Goal: Task Accomplishment & Management: Manage account settings

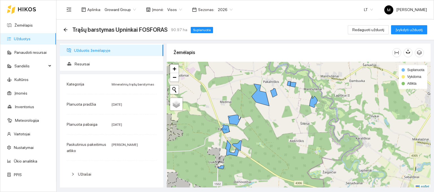
scroll to position [1, 0]
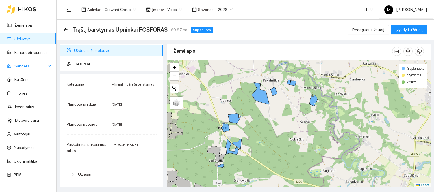
click at [33, 68] on span "Sandėlis" at bounding box center [30, 65] width 32 height 11
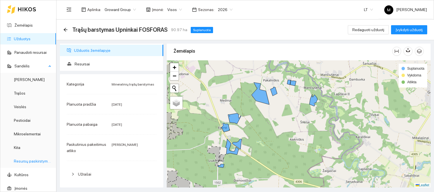
click at [25, 160] on link "Resursų paskirstymas" at bounding box center [33, 161] width 38 height 5
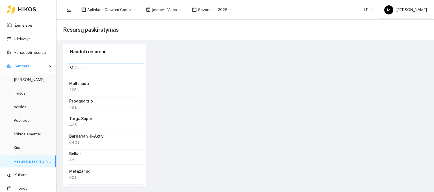
click at [89, 69] on input "text" at bounding box center [107, 67] width 64 height 6
type input "npk"
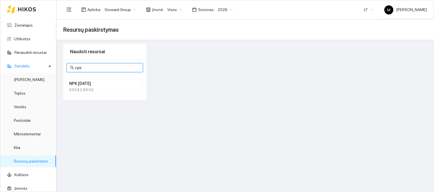
click at [88, 83] on h4 "NPK [DATE]" at bounding box center [97, 83] width 57 height 6
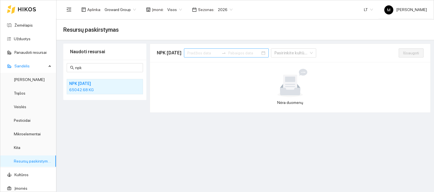
click at [204, 53] on input at bounding box center [203, 53] width 32 height 6
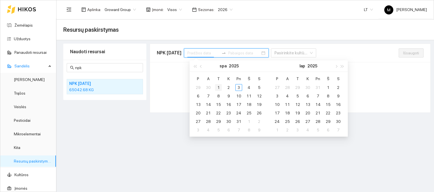
type input "[DATE]"
click at [219, 86] on div "1" at bounding box center [218, 87] width 7 height 7
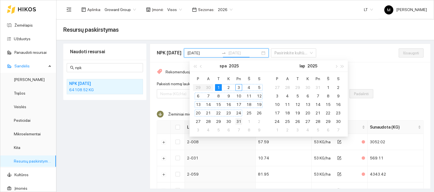
type input "[DATE]"
click at [239, 119] on div "31" at bounding box center [238, 121] width 7 height 7
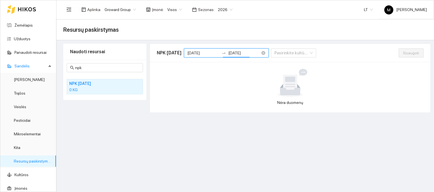
click at [198, 55] on input "[DATE]" at bounding box center [203, 53] width 32 height 6
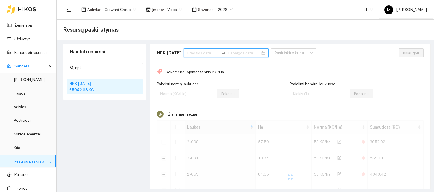
click at [201, 54] on input at bounding box center [203, 53] width 32 height 6
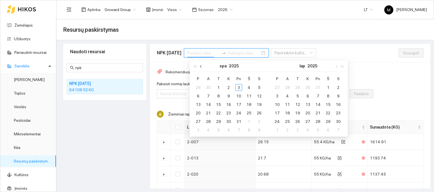
click at [199, 66] on button "button" at bounding box center [201, 65] width 6 height 11
type input "[DATE]"
click at [200, 85] on div "1" at bounding box center [198, 87] width 7 height 7
type input "[DATE]"
click at [212, 120] on td "30" at bounding box center [208, 121] width 10 height 8
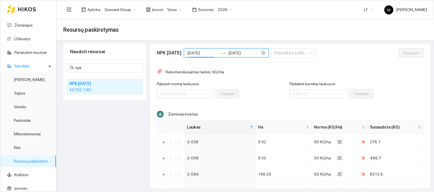
click at [215, 52] on input "[DATE]" at bounding box center [203, 53] width 32 height 6
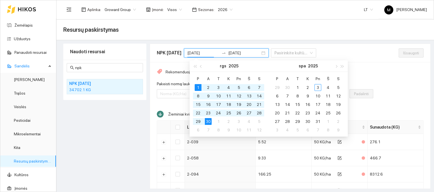
type input "[DATE]"
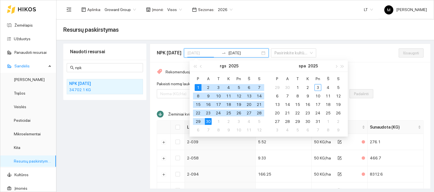
click at [197, 88] on div "1" at bounding box center [198, 87] width 7 height 7
type input "[DATE]"
click at [227, 120] on div "2" at bounding box center [228, 121] width 7 height 7
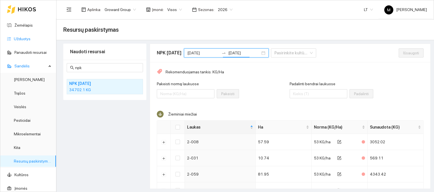
click at [23, 40] on link "Užduotys" at bounding box center [22, 38] width 17 height 5
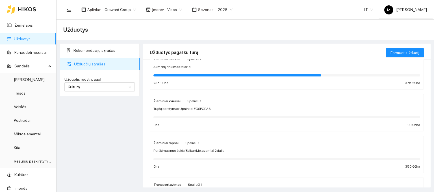
scroll to position [28, 0]
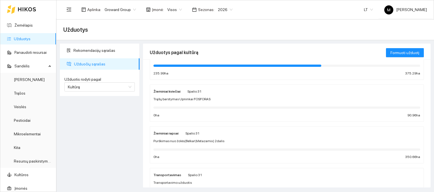
click at [205, 103] on div "Žieminiai kviečiai Spalio 31 Trąšų barstymas Upninkai FOSFORAS 0 ha 90.96 ha" at bounding box center [286, 103] width 267 height 30
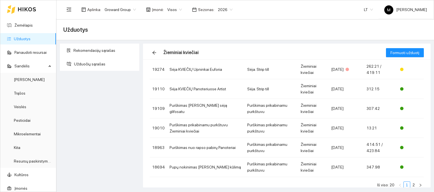
scroll to position [113, 0]
click at [196, 66] on td "Sėja KVIEČIŲ Upninkai Euforia" at bounding box center [206, 68] width 78 height 19
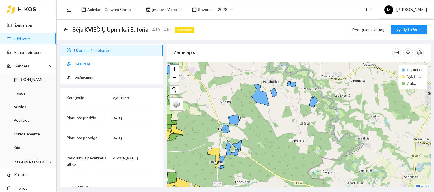
click at [96, 62] on span "Resursai" at bounding box center [117, 63] width 84 height 11
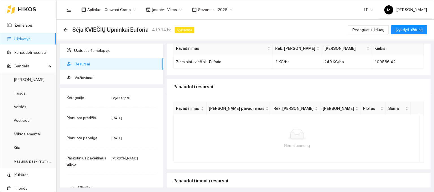
scroll to position [85, 0]
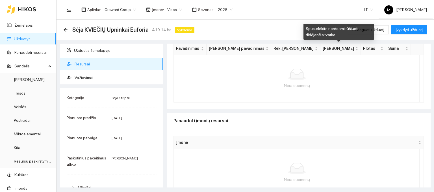
click at [359, 29] on div "Spustelėkite norėdami rūšiuoti didėjančia tvarka" at bounding box center [338, 32] width 71 height 16
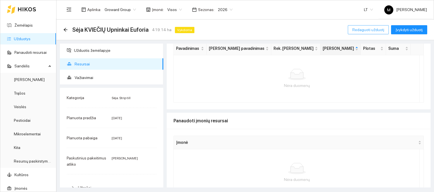
click at [382, 30] on span "Redaguoti užduotį" at bounding box center [368, 30] width 32 height 6
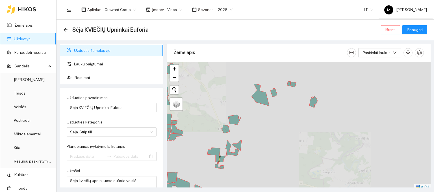
type input "[DATE]"
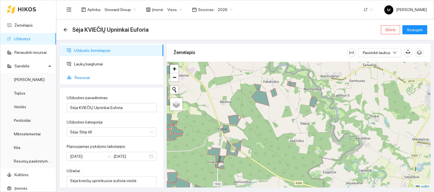
click at [88, 75] on span "Resursai" at bounding box center [117, 77] width 84 height 11
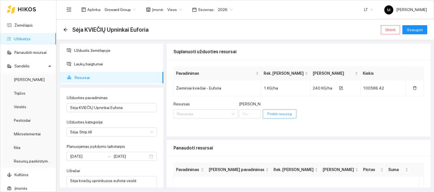
click at [271, 115] on span "Pridėti resursą" at bounding box center [279, 113] width 25 height 6
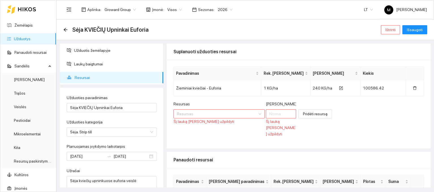
click at [201, 109] on div "Resursas" at bounding box center [218, 105] width 91 height 8
click at [199, 111] on input "Resursas" at bounding box center [217, 113] width 81 height 8
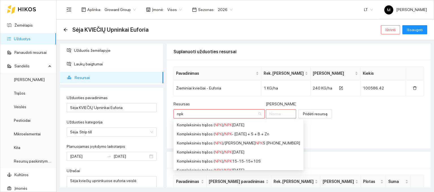
type input "npk"
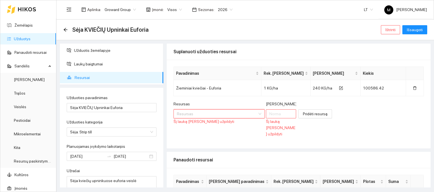
click at [208, 116] on input "Resursas" at bounding box center [217, 113] width 81 height 8
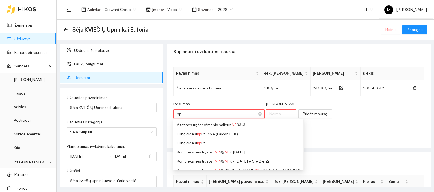
type input "npk"
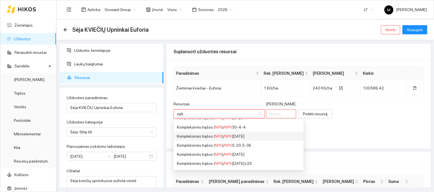
scroll to position [113, 0]
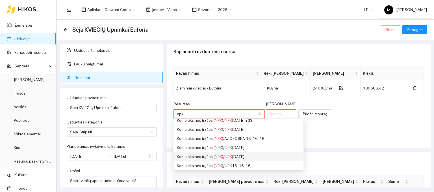
click at [212, 155] on div "Kompleksinės trąšos ( NPK ) / NPK 10-26-26" at bounding box center [238, 156] width 123 height 6
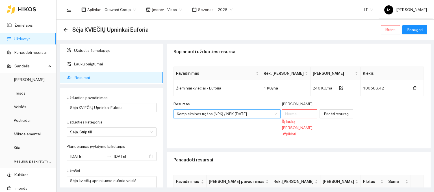
scroll to position [0, 0]
click at [289, 113] on input "[PERSON_NAME]" at bounding box center [300, 113] width 36 height 9
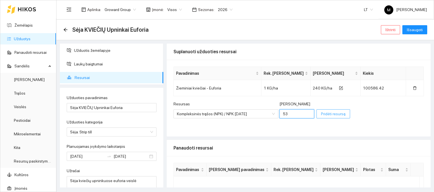
type input "53"
click at [328, 114] on span "Pridėti resursą" at bounding box center [333, 113] width 25 height 6
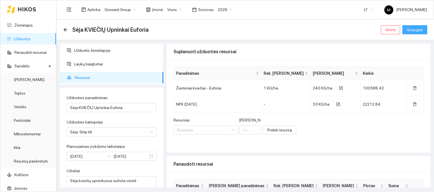
click at [418, 31] on span "Išsaugoti" at bounding box center [415, 30] width 16 height 6
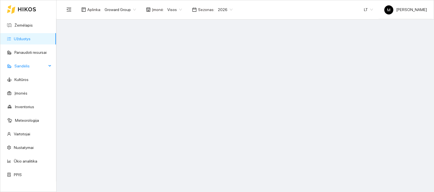
click at [25, 65] on span "Sandėlis" at bounding box center [30, 65] width 32 height 11
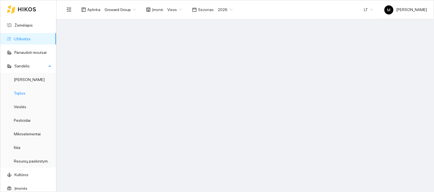
click at [26, 161] on link "Resursų paskirstymas" at bounding box center [33, 161] width 38 height 5
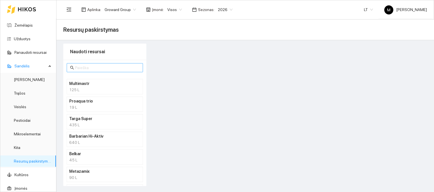
click at [94, 64] on input "text" at bounding box center [107, 67] width 64 height 6
type input "npk"
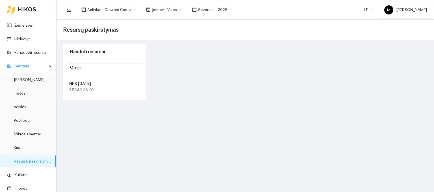
click at [94, 87] on div "65042.68 KG" at bounding box center [104, 89] width 71 height 6
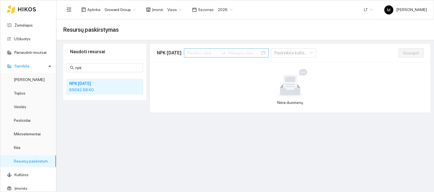
click at [207, 51] on input at bounding box center [203, 53] width 32 height 6
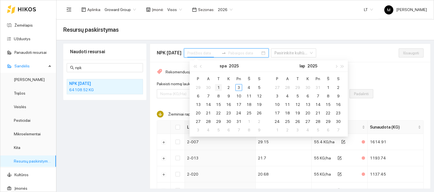
type input "[DATE]"
click at [218, 86] on div "1" at bounding box center [218, 87] width 7 height 7
type input "[DATE]"
click at [201, 65] on span "button" at bounding box center [201, 66] width 3 height 3
type input "[DATE]"
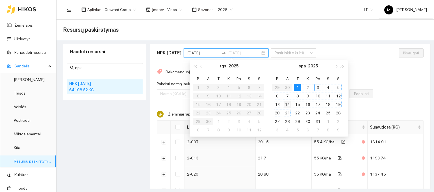
drag, startPoint x: 290, startPoint y: 108, endPoint x: 290, endPoint y: 105, distance: 3.1
click at [290, 107] on td "14" at bounding box center [287, 104] width 10 height 8
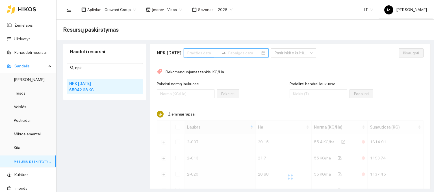
click at [199, 53] on input at bounding box center [203, 53] width 32 height 6
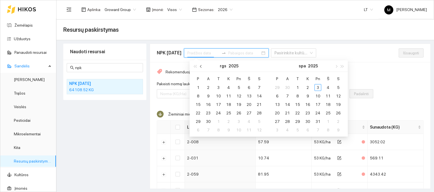
click at [200, 67] on button "button" at bounding box center [201, 65] width 6 height 11
type input "[DATE]"
click at [276, 87] on div "1" at bounding box center [277, 87] width 7 height 7
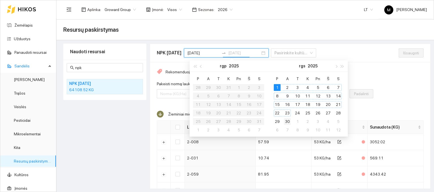
type input "[DATE]"
click at [289, 120] on div "30" at bounding box center [287, 121] width 7 height 7
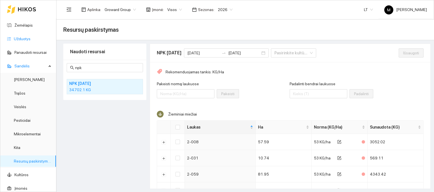
click at [31, 39] on link "Užduotys" at bounding box center [22, 38] width 17 height 5
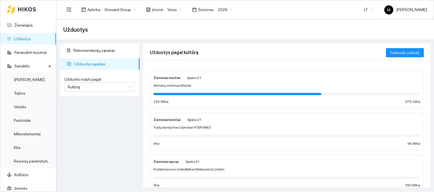
scroll to position [28, 0]
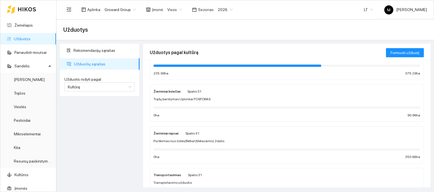
click at [200, 92] on div "Žieminiai kviečiai Spalio 31" at bounding box center [286, 91] width 267 height 6
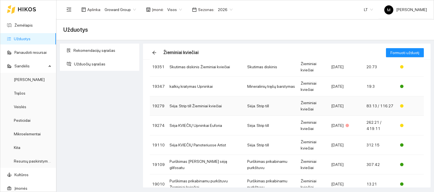
scroll to position [85, 0]
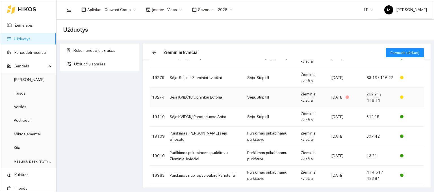
click at [205, 97] on td "Sėja KVIEČIŲ Upninkai Euforia" at bounding box center [206, 96] width 78 height 19
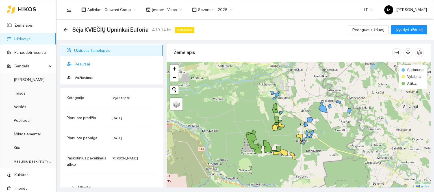
click at [90, 66] on span "Resursai" at bounding box center [117, 63] width 84 height 11
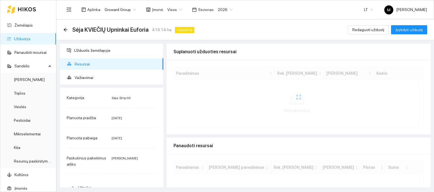
click at [81, 68] on span "Resursai" at bounding box center [117, 63] width 84 height 11
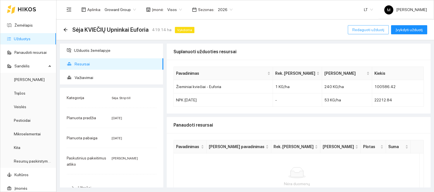
click at [374, 29] on span "Redaguoti užduotį" at bounding box center [368, 30] width 32 height 6
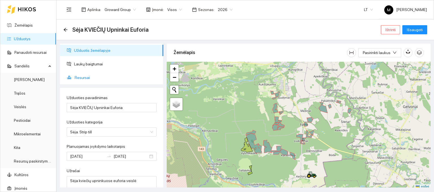
click at [86, 75] on span "Resursai" at bounding box center [117, 77] width 84 height 11
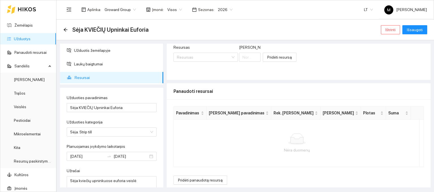
scroll to position [76, 0]
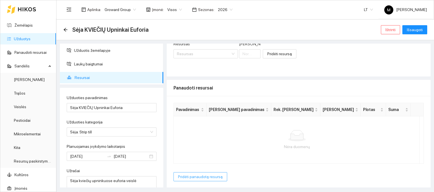
click at [195, 175] on span "Pridėti panaudotą resursą" at bounding box center [200, 176] width 45 height 6
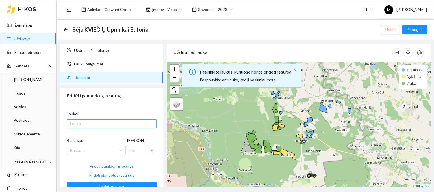
click at [99, 123] on div at bounding box center [108, 123] width 81 height 7
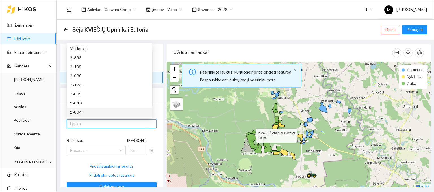
click at [251, 132] on g at bounding box center [259, 118] width 185 height 113
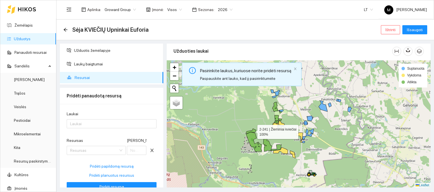
click at [253, 129] on icon at bounding box center [251, 130] width 10 height 5
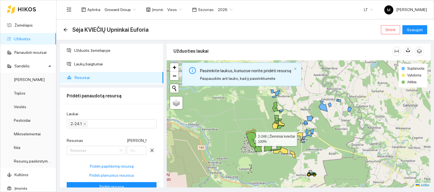
click at [251, 137] on icon at bounding box center [254, 142] width 16 height 20
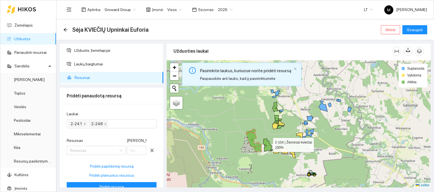
click at [268, 143] on icon at bounding box center [267, 144] width 9 height 13
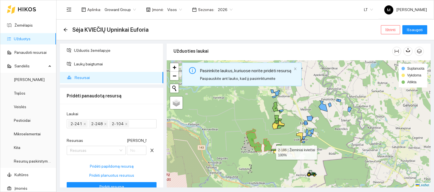
click at [278, 148] on icon at bounding box center [276, 147] width 11 height 7
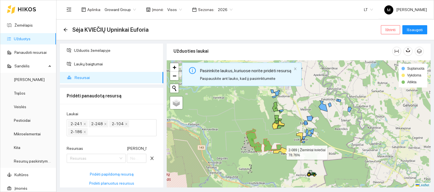
click at [284, 148] on icon at bounding box center [280, 150] width 15 height 6
click at [294, 151] on div at bounding box center [299, 123] width 264 height 127
click at [294, 153] on icon at bounding box center [292, 154] width 5 height 8
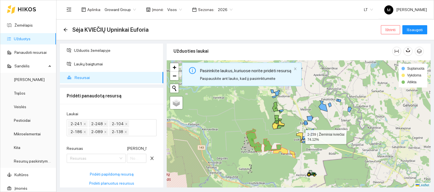
click at [300, 135] on icon at bounding box center [299, 137] width 6 height 10
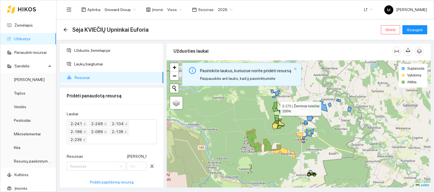
click at [276, 107] on icon at bounding box center [274, 107] width 5 height 10
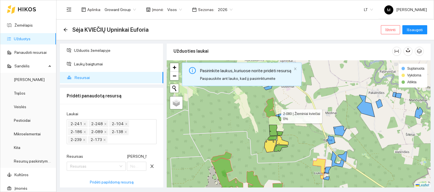
click at [276, 114] on icon at bounding box center [277, 115] width 3 height 2
click at [281, 114] on icon at bounding box center [283, 115] width 8 height 5
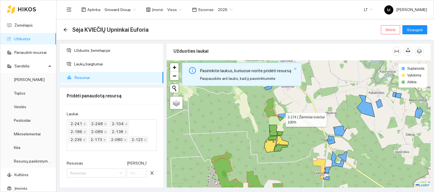
click at [282, 119] on icon at bounding box center [281, 118] width 6 height 5
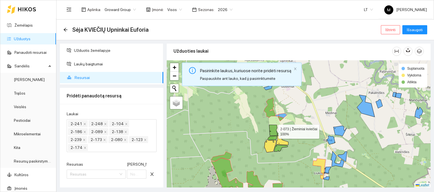
click at [274, 128] on icon at bounding box center [273, 130] width 8 height 11
click at [274, 135] on icon at bounding box center [273, 130] width 8 height 11
click at [275, 131] on icon at bounding box center [273, 130] width 8 height 11
click at [275, 136] on icon at bounding box center [272, 138] width 9 height 4
click at [279, 132] on icon at bounding box center [280, 133] width 6 height 4
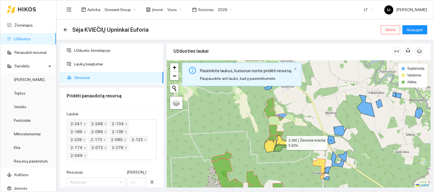
click at [279, 138] on icon at bounding box center [282, 139] width 12 height 9
click at [278, 146] on icon at bounding box center [281, 148] width 14 height 6
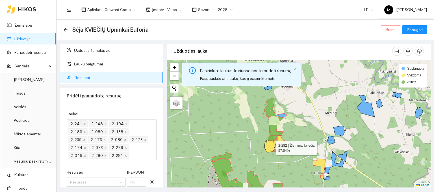
click at [271, 146] on icon at bounding box center [270, 145] width 12 height 13
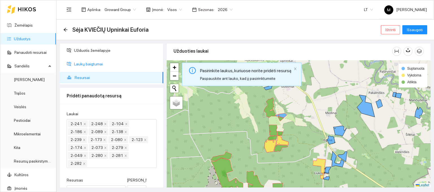
click at [85, 62] on span "Laukų baigtumai" at bounding box center [116, 63] width 85 height 11
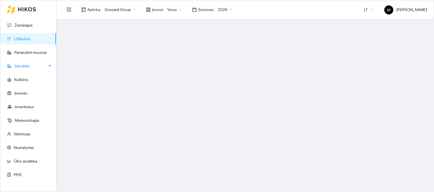
click at [23, 65] on span "Sandėlis" at bounding box center [30, 65] width 32 height 11
click at [23, 66] on span "Sandėlis" at bounding box center [30, 65] width 32 height 11
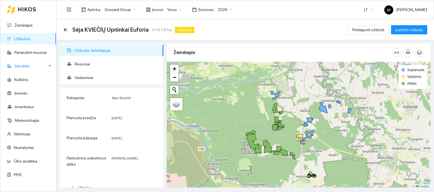
click at [26, 66] on span "Sandėlis" at bounding box center [30, 65] width 32 height 11
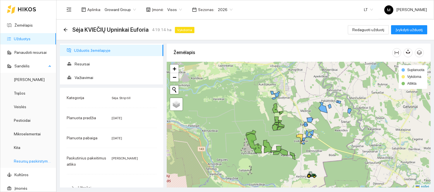
click at [20, 162] on link "Resursų paskirstymas" at bounding box center [33, 161] width 38 height 5
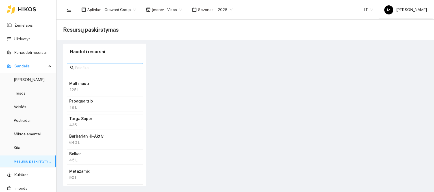
click at [88, 66] on input "text" at bounding box center [107, 67] width 64 height 6
type input "npk"
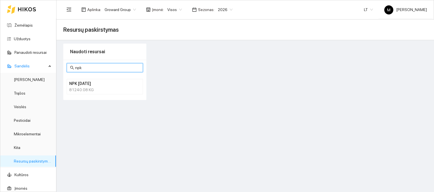
click at [93, 86] on div "81240.08 KG" at bounding box center [104, 89] width 71 height 6
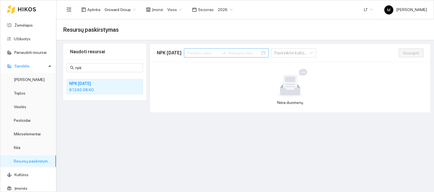
click at [207, 54] on input at bounding box center [203, 53] width 32 height 6
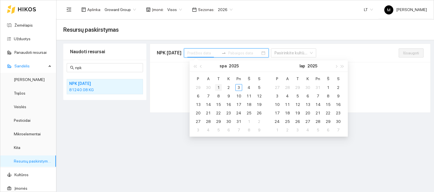
type input "[DATE]"
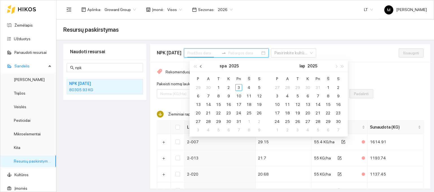
click at [199, 66] on button "button" at bounding box center [201, 65] width 6 height 11
type input "[DATE]"
click at [198, 85] on div "1" at bounding box center [198, 87] width 7 height 7
type input "[DATE]"
click at [209, 122] on div "30" at bounding box center [208, 121] width 7 height 7
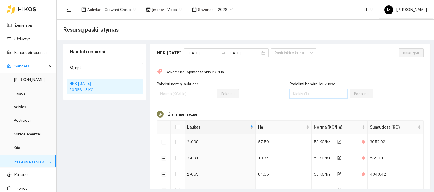
click at [305, 94] on input "Padalinti bendrai laukuose" at bounding box center [319, 93] width 58 height 9
type input "48600"
click at [174, 127] on th at bounding box center [178, 126] width 14 height 13
click at [177, 127] on input "Select all" at bounding box center [177, 127] width 5 height 5
checkbox input "true"
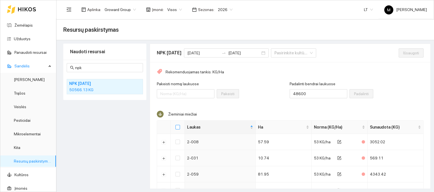
checkbox input "true"
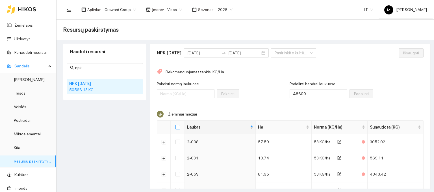
checkbox input "true"
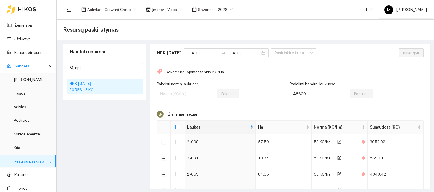
checkbox input "true"
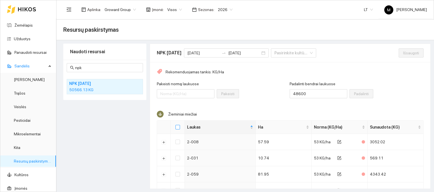
checkbox input "true"
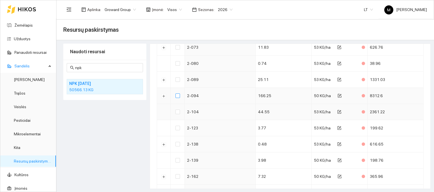
scroll to position [396, 0]
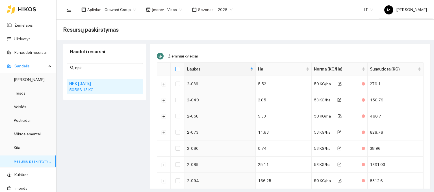
click at [176, 69] on input "Select all" at bounding box center [177, 69] width 5 height 5
checkbox input "true"
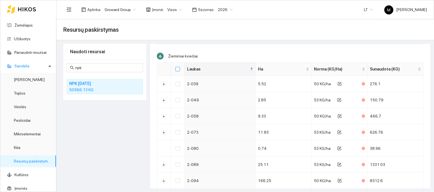
checkbox input "true"
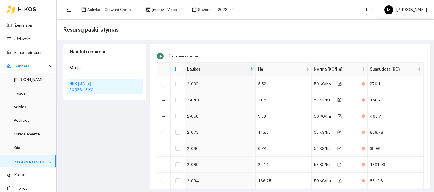
checkbox input "true"
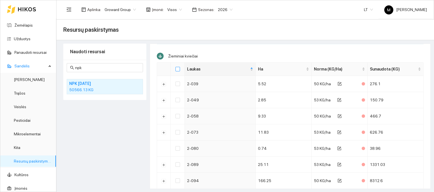
checkbox input "true"
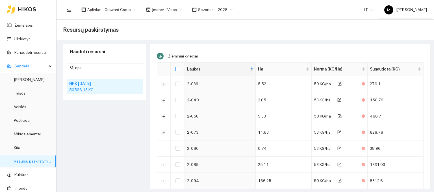
checkbox input "true"
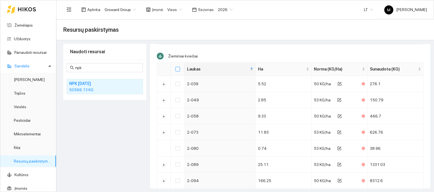
checkbox input "true"
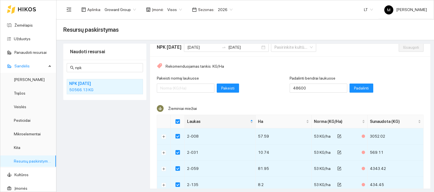
scroll to position [0, 0]
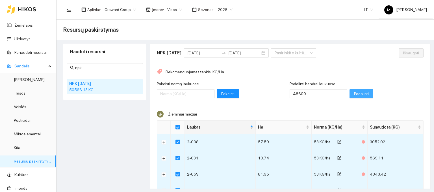
click at [354, 95] on span "Padalinti" at bounding box center [361, 93] width 15 height 6
click at [405, 56] on span "Išsaugoti" at bounding box center [411, 53] width 16 height 6
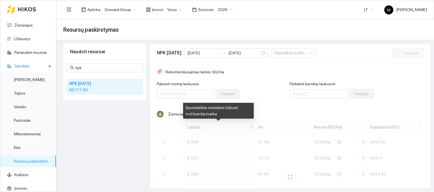
checkbox input "false"
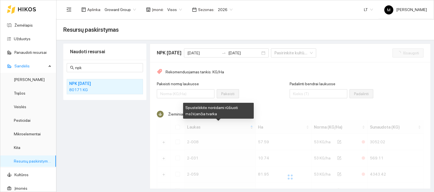
checkbox input "false"
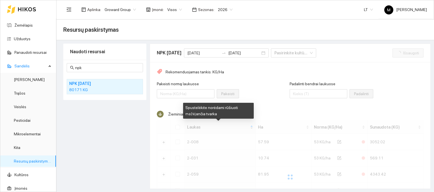
checkbox input "false"
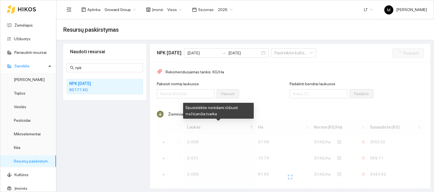
checkbox input "false"
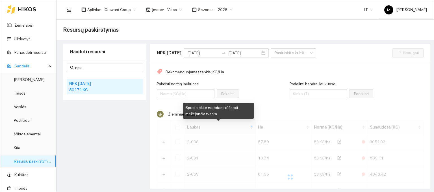
checkbox input "false"
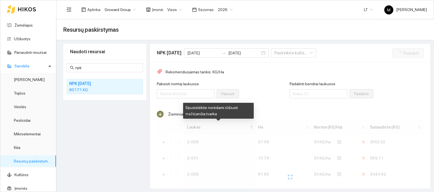
checkbox input "false"
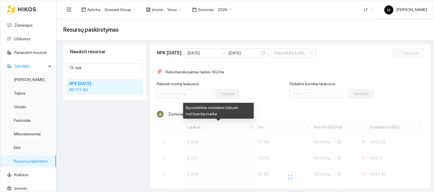
checkbox input "false"
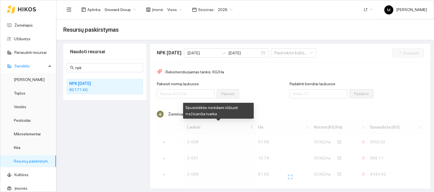
checkbox input "false"
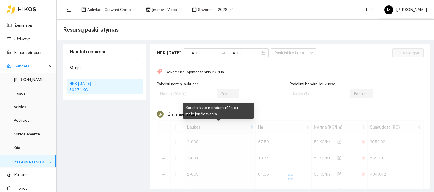
checkbox input "false"
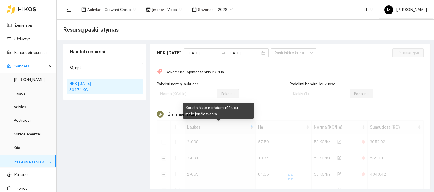
checkbox input "false"
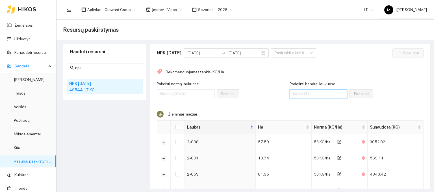
click at [296, 92] on input "Padalinti bendrai laukuose" at bounding box center [319, 93] width 58 height 9
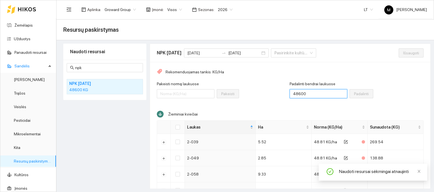
type input "48600"
click at [271, 84] on div "Pakeisti normą laukuose Pakeisti" at bounding box center [223, 93] width 133 height 24
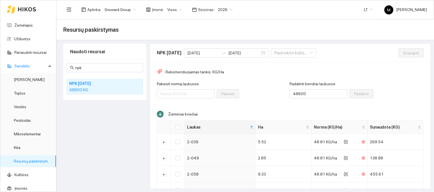
click at [94, 84] on h4 "NPK [DATE]" at bounding box center [97, 83] width 57 height 6
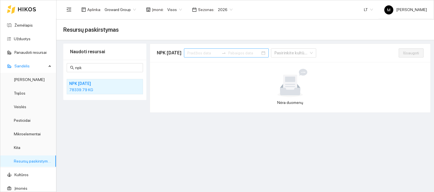
click at [207, 51] on input at bounding box center [203, 53] width 32 height 6
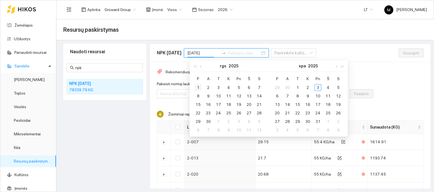
type input "[DATE]"
click at [201, 84] on div "1" at bounding box center [198, 87] width 7 height 7
type input "[DATE]"
click at [209, 121] on div "30" at bounding box center [208, 121] width 7 height 7
